Goal: Find contact information: Find contact information

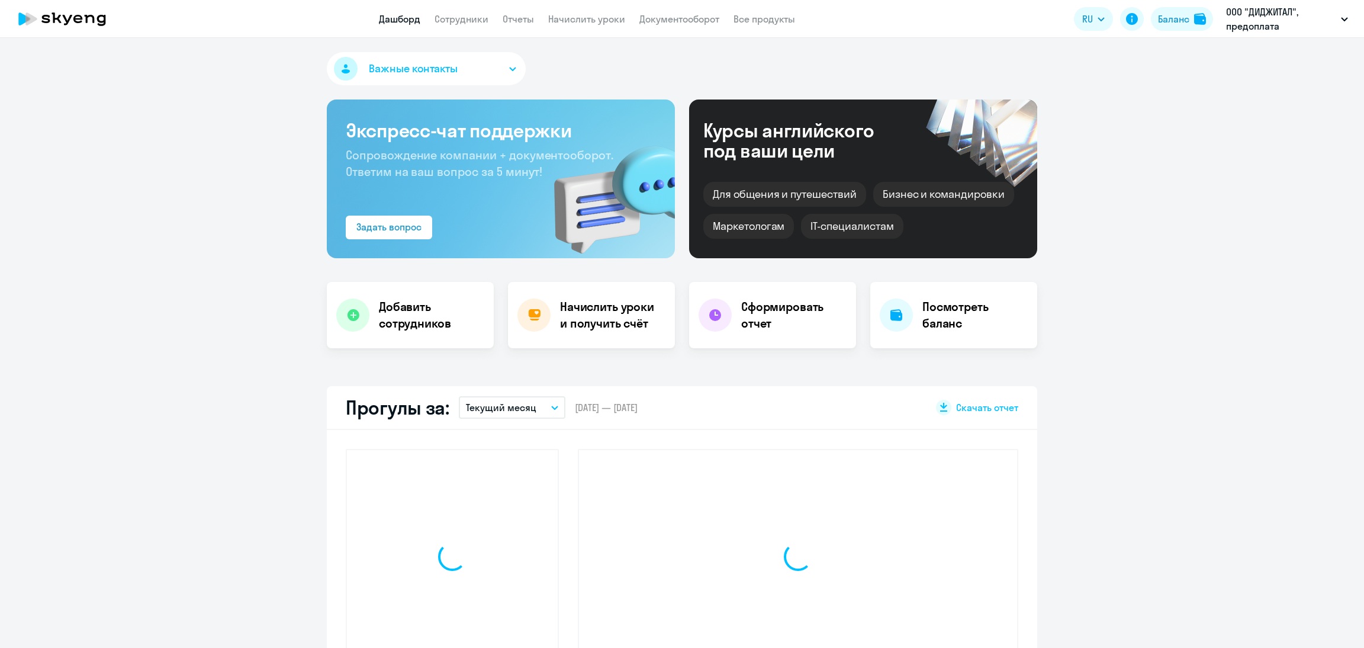
select select "30"
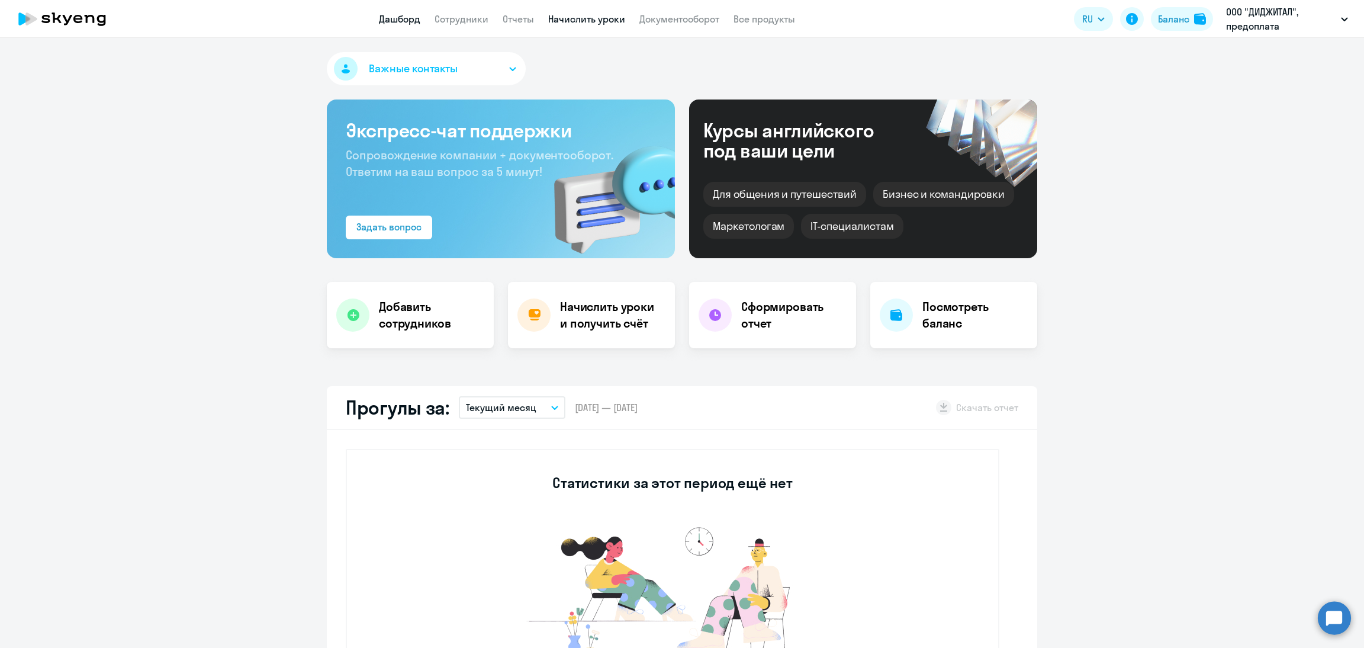
click at [576, 15] on link "Начислить уроки" at bounding box center [586, 19] width 77 height 12
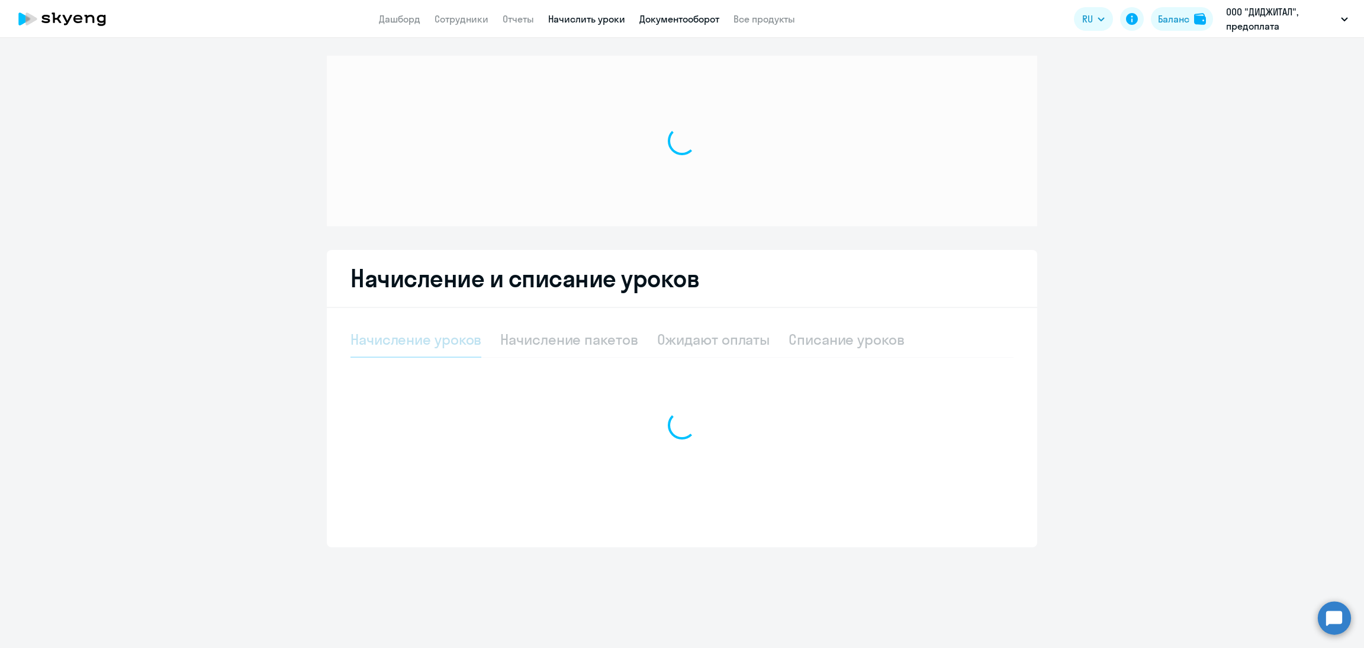
click at [663, 24] on app-menu-item-link "Документооборот" at bounding box center [679, 19] width 80 height 15
select select "10"
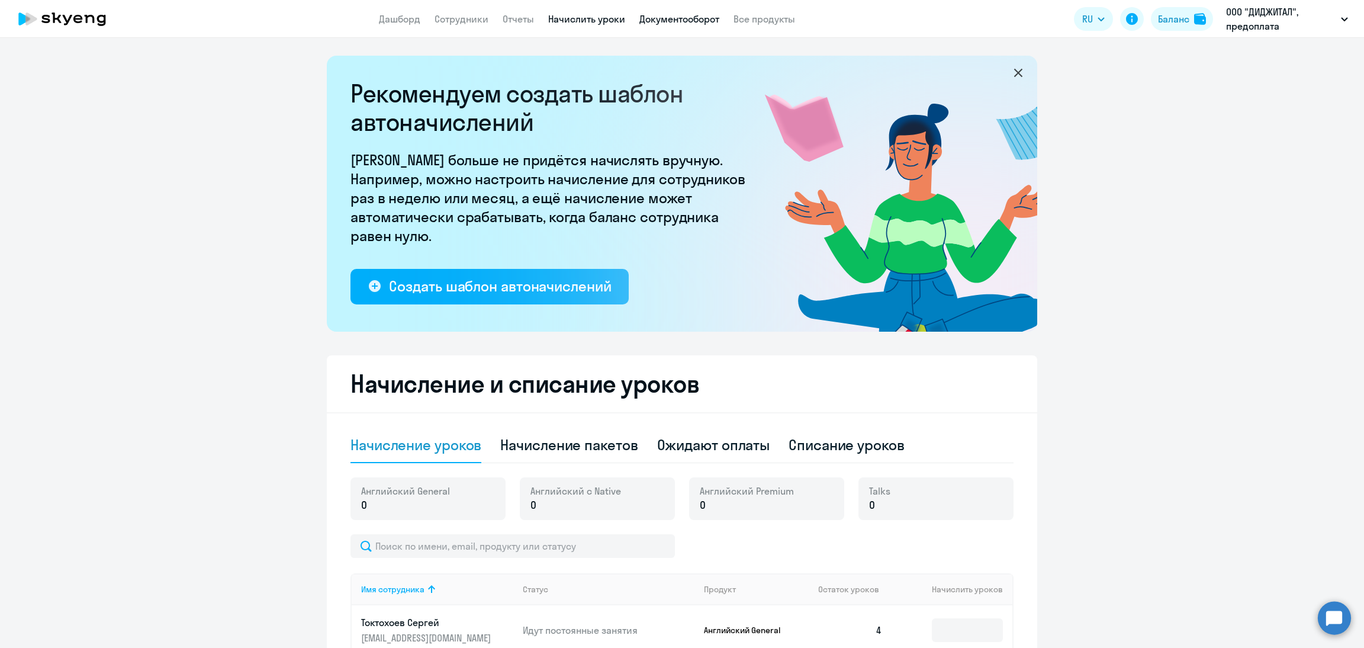
click at [680, 21] on link "Документооборот" at bounding box center [679, 19] width 80 height 12
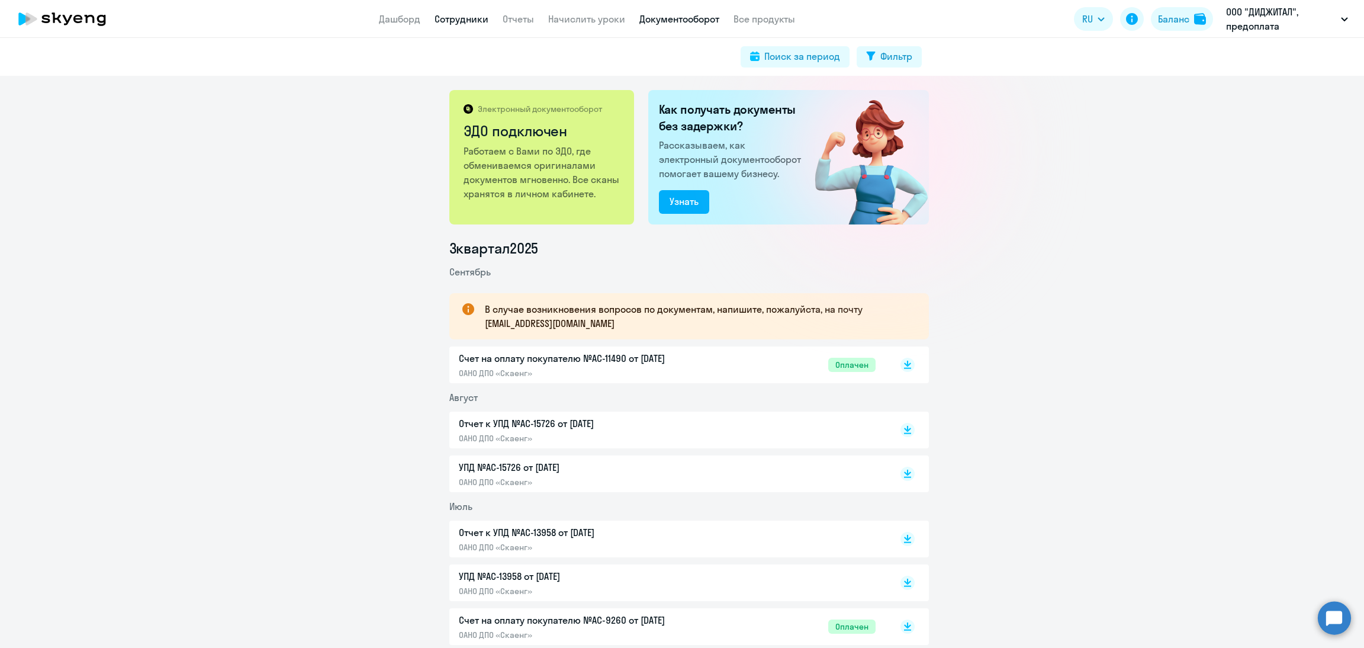
click at [449, 21] on link "Сотрудники" at bounding box center [462, 19] width 54 height 12
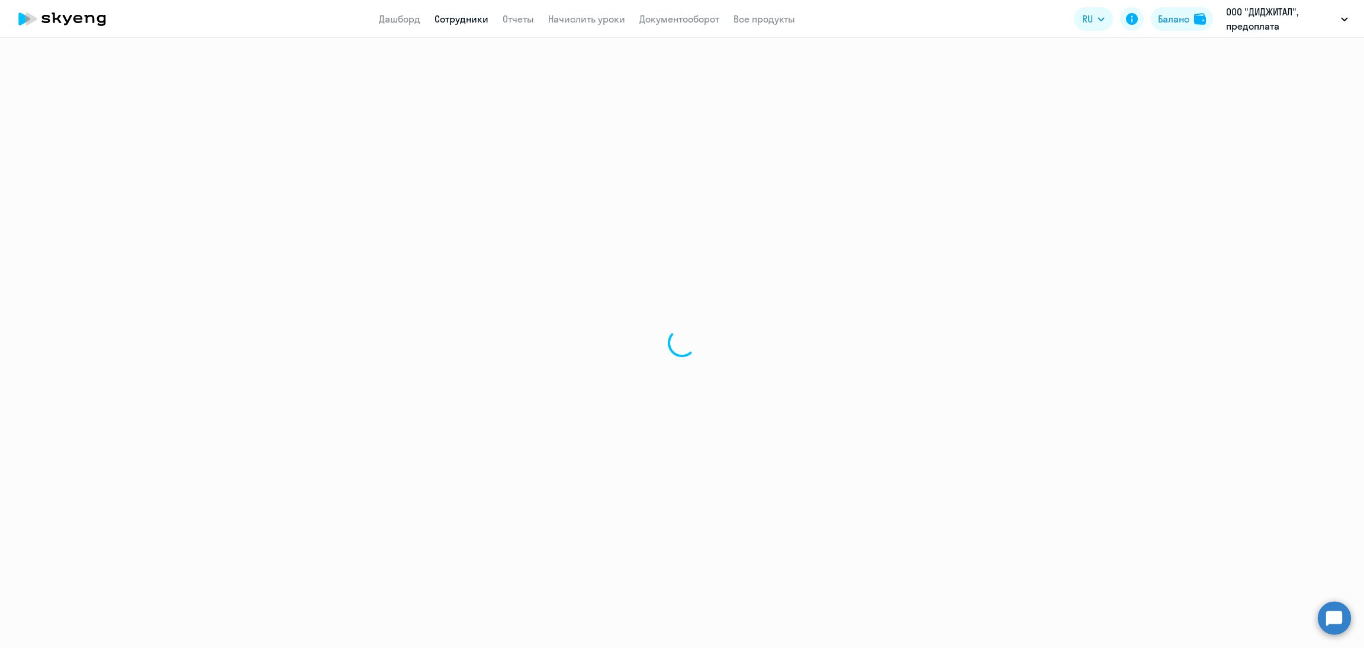
select select "30"
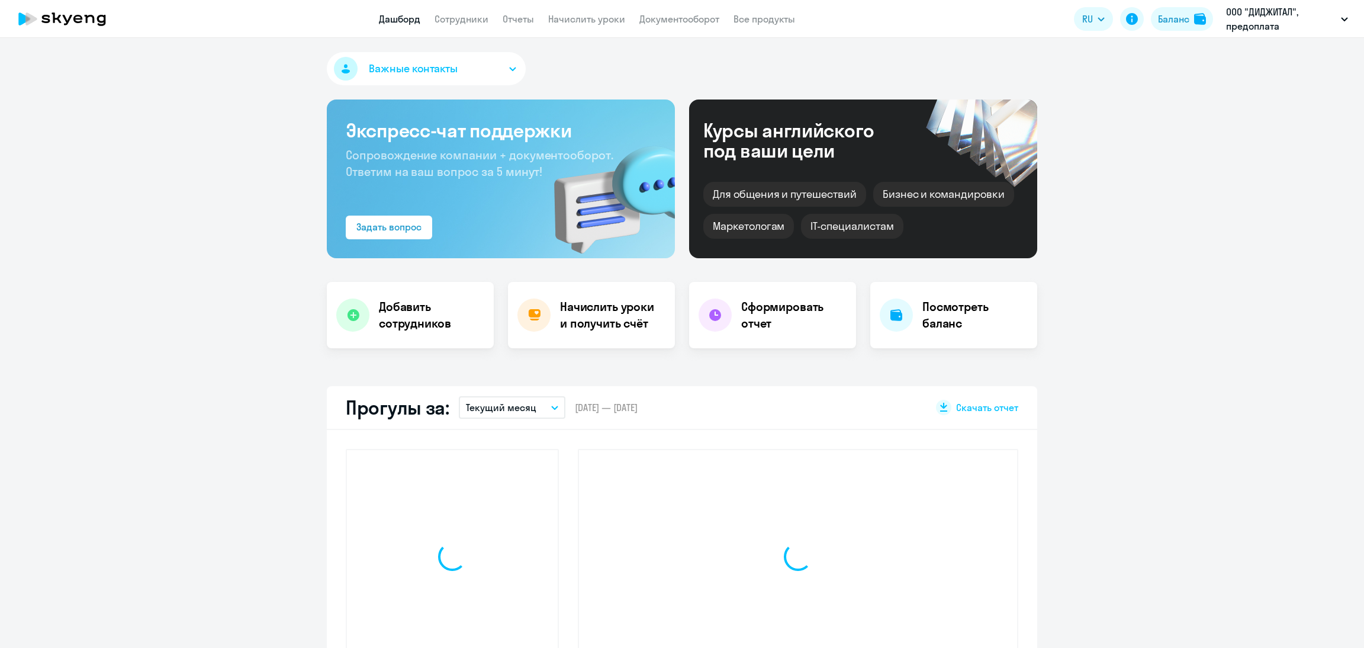
select select "30"
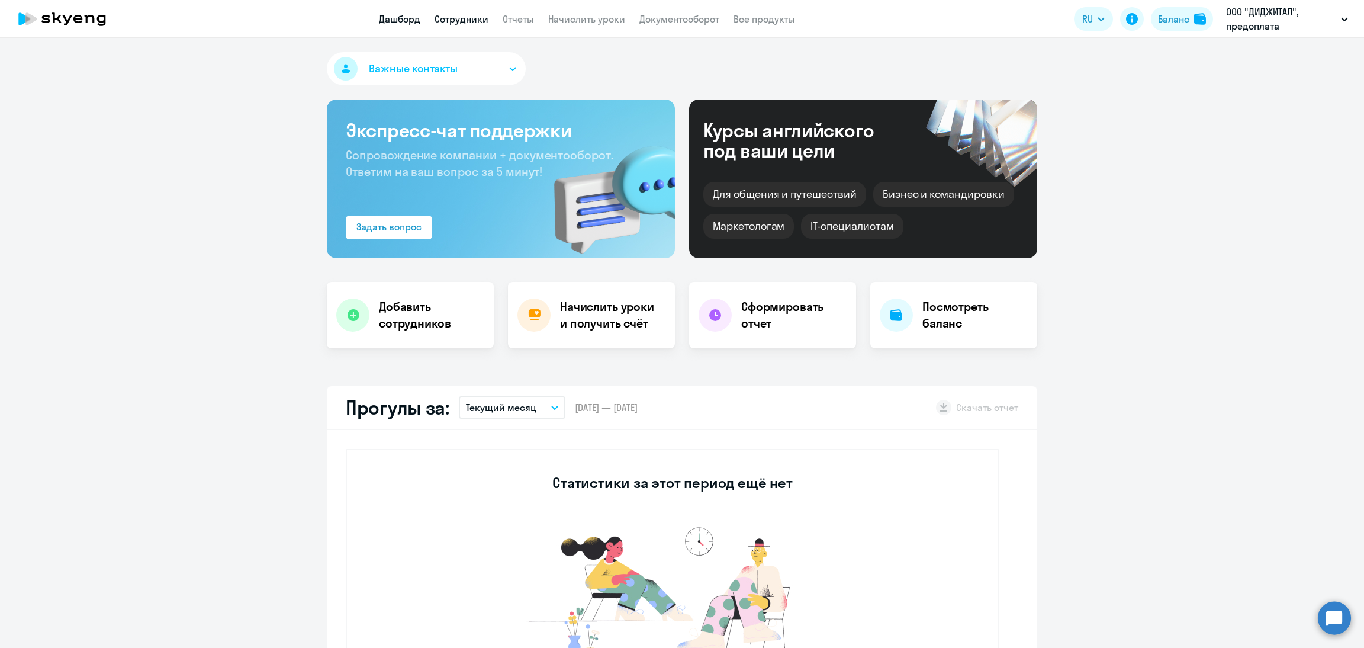
click at [454, 18] on link "Сотрудники" at bounding box center [462, 19] width 54 height 12
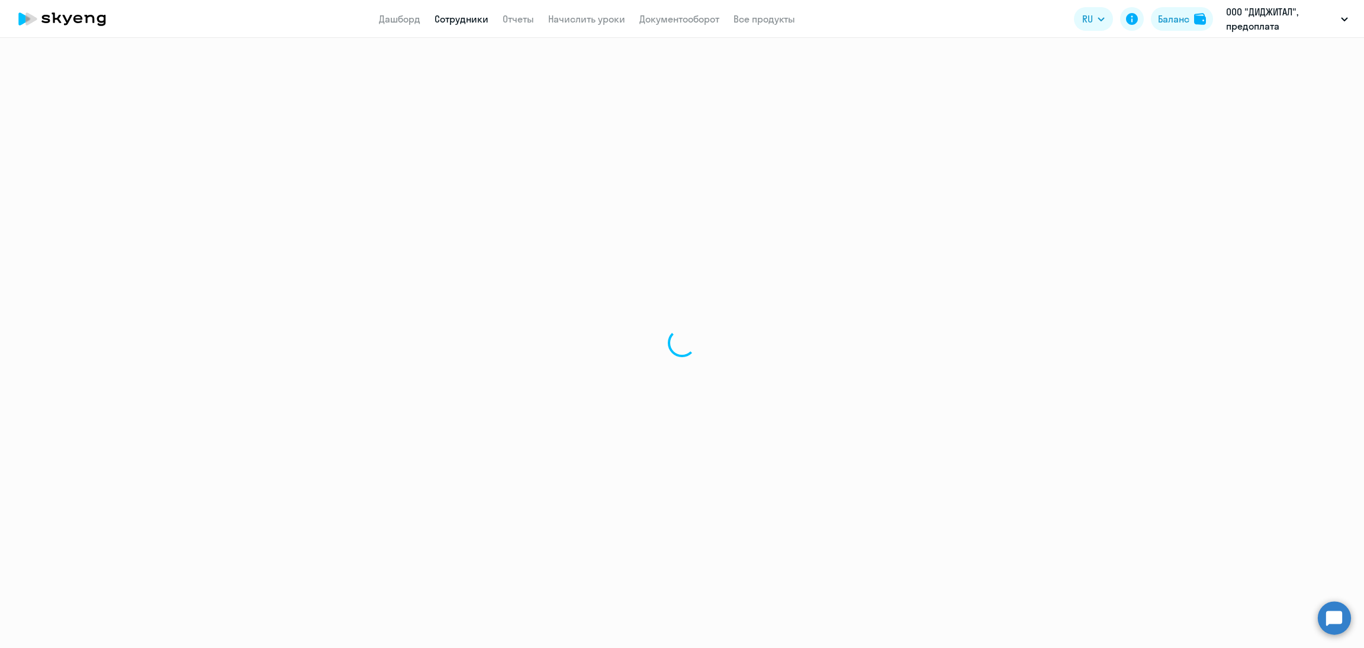
select select "30"
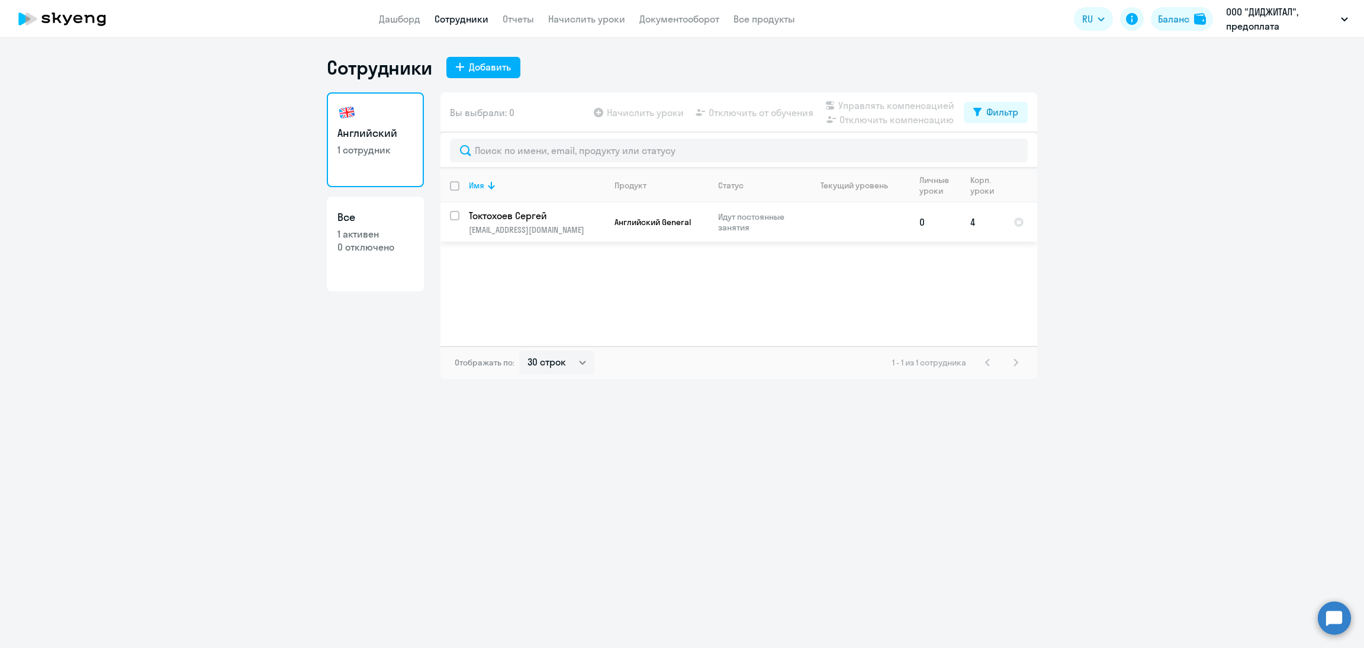
click at [606, 224] on td "Английский General" at bounding box center [657, 221] width 104 height 39
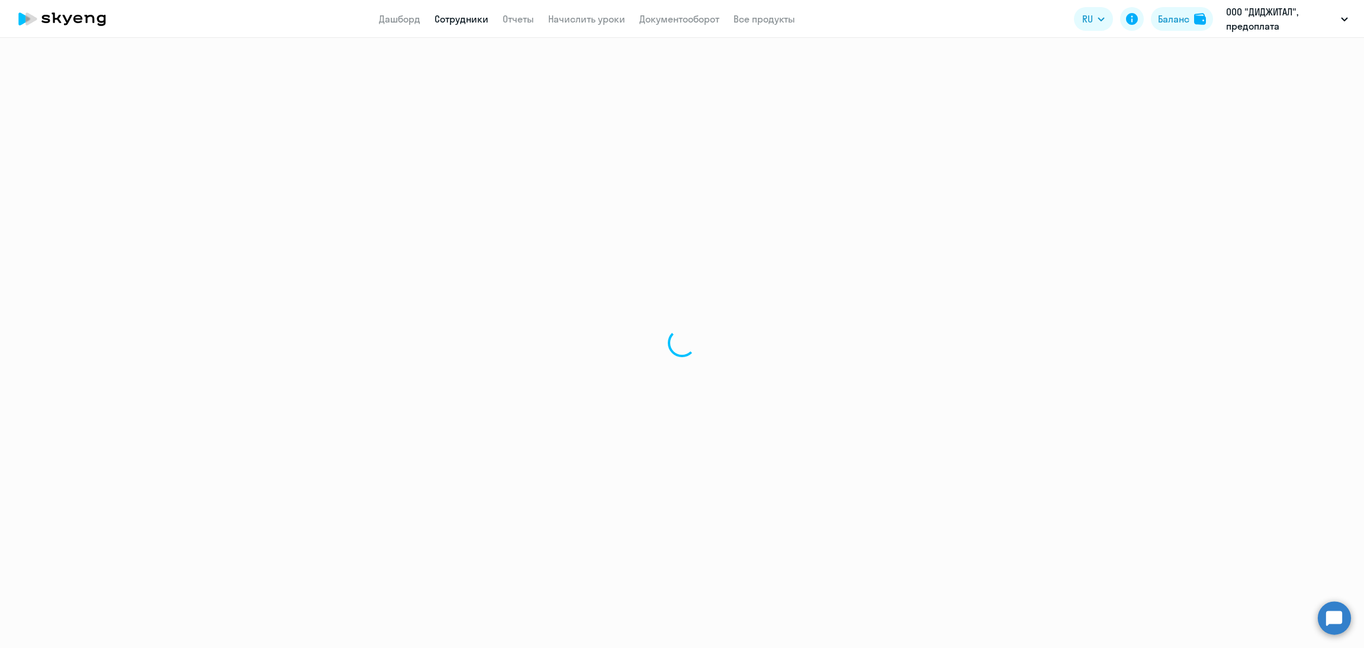
click at [491, 226] on div at bounding box center [682, 343] width 1364 height 610
select select "english"
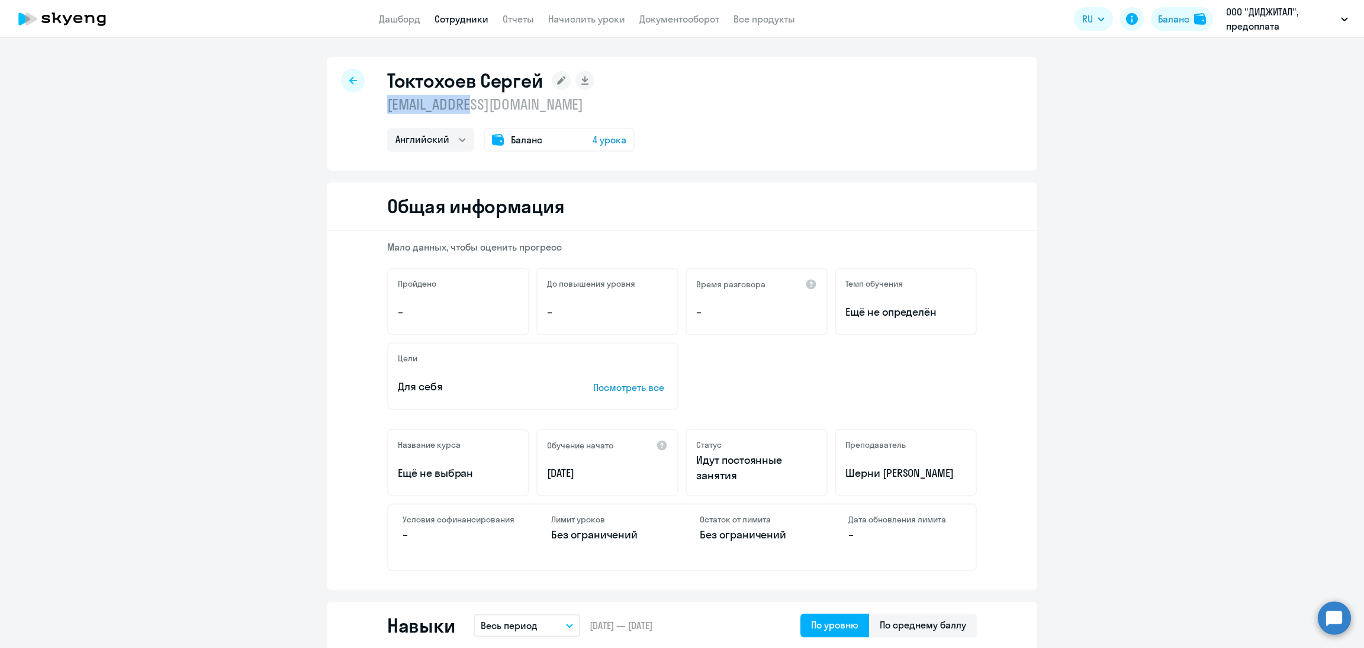
drag, startPoint x: 490, startPoint y: 108, endPoint x: 375, endPoint y: 110, distance: 114.9
click at [375, 110] on div "[PERSON_NAME] [EMAIL_ADDRESS][DOMAIN_NAME] Английский Баланс 4 урока" at bounding box center [682, 114] width 710 height 114
copy p "[EMAIL_ADDRESS][DOMAIN_NAME]"
